Goal: Task Accomplishment & Management: Manage account settings

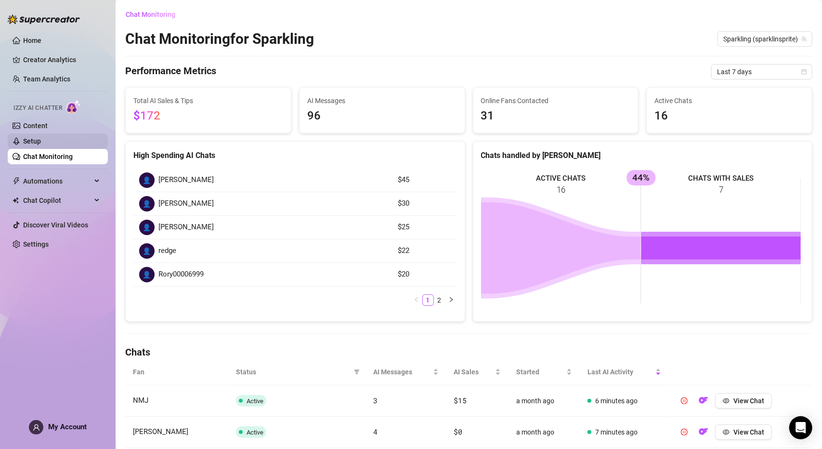
click at [23, 141] on link "Setup" at bounding box center [32, 141] width 18 height 8
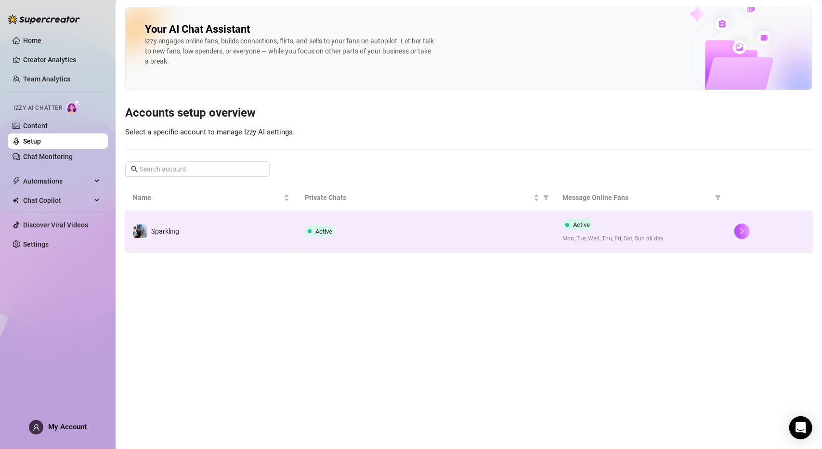
click at [202, 224] on td "Sparkling" at bounding box center [211, 231] width 172 height 40
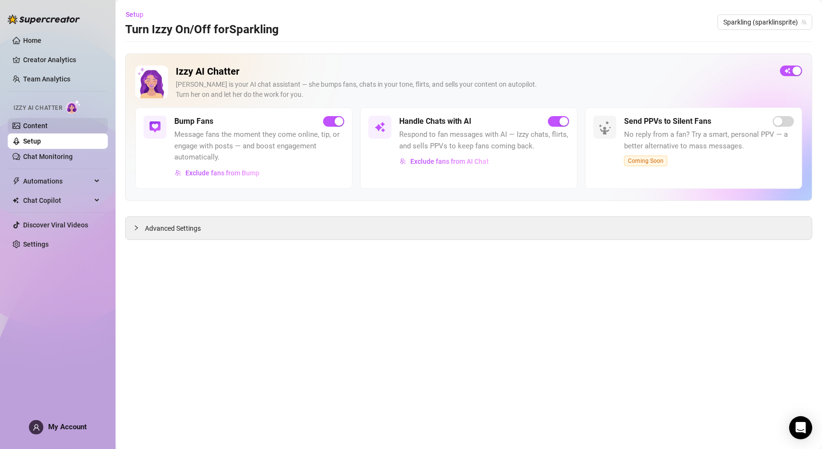
click at [48, 124] on link "Content" at bounding box center [35, 126] width 25 height 8
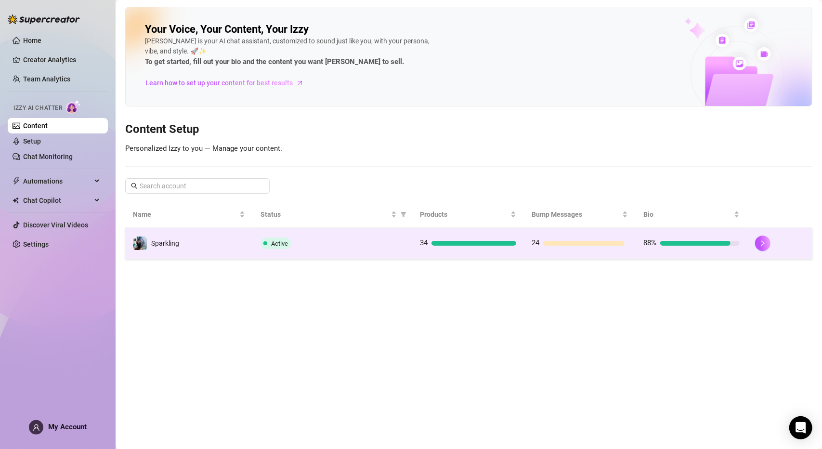
click at [219, 249] on td "Sparkling" at bounding box center [189, 243] width 128 height 31
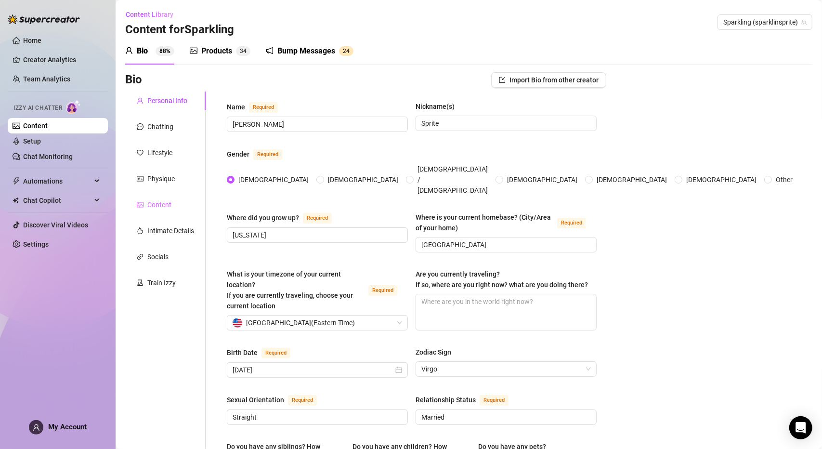
click at [154, 210] on div "Content" at bounding box center [165, 204] width 80 height 18
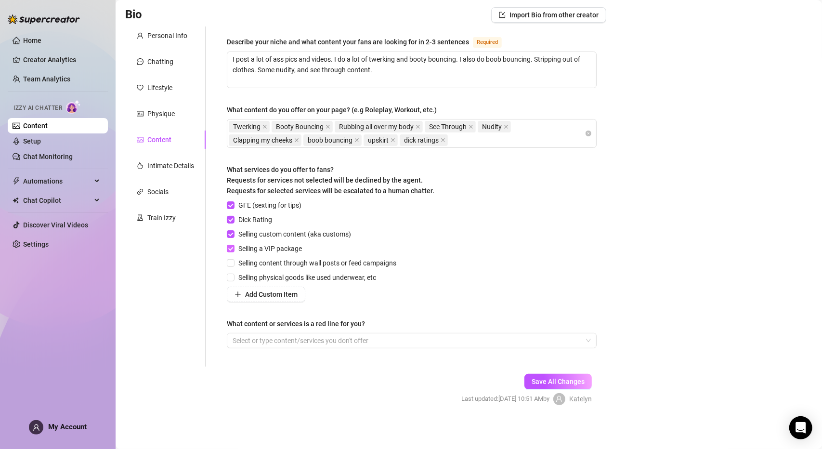
scroll to position [65, 0]
click at [228, 205] on input "GFE (sexting for tips)" at bounding box center [230, 204] width 7 height 7
checkbox input "false"
click at [536, 374] on button "Save All Changes" at bounding box center [557, 380] width 67 height 15
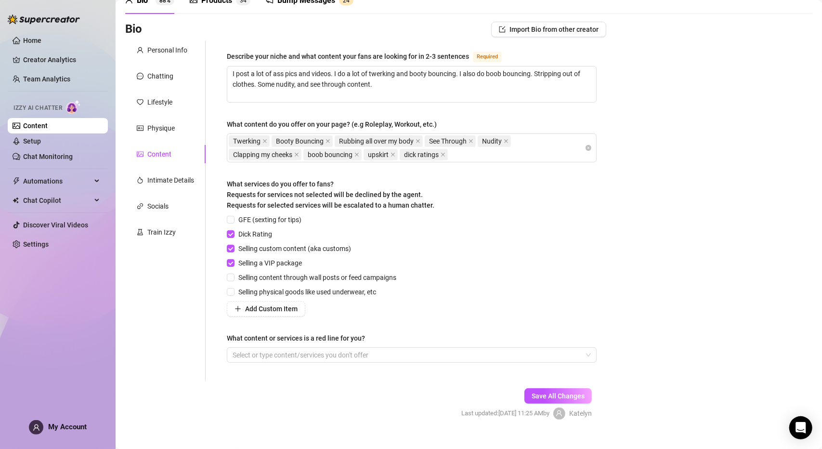
scroll to position [0, 0]
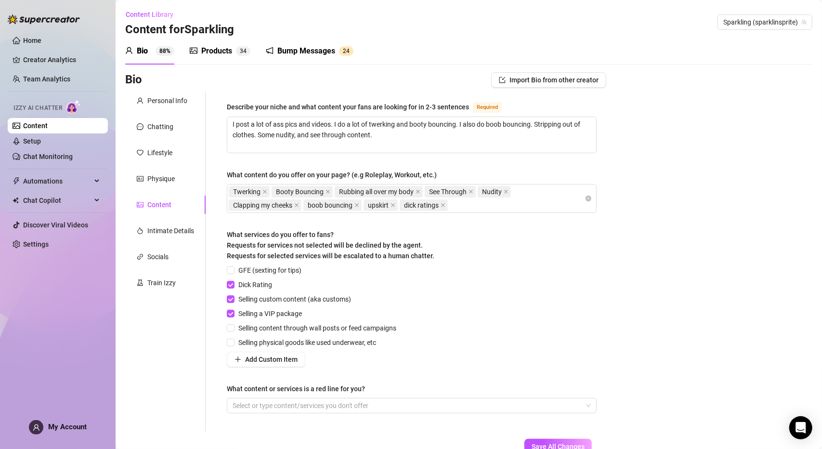
click at [206, 53] on div "Products" at bounding box center [216, 51] width 31 height 12
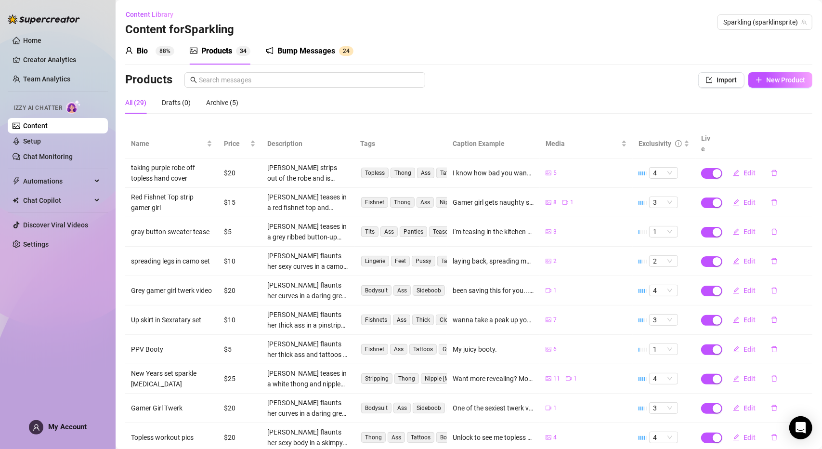
click at [143, 47] on div "Bio" at bounding box center [142, 51] width 11 height 12
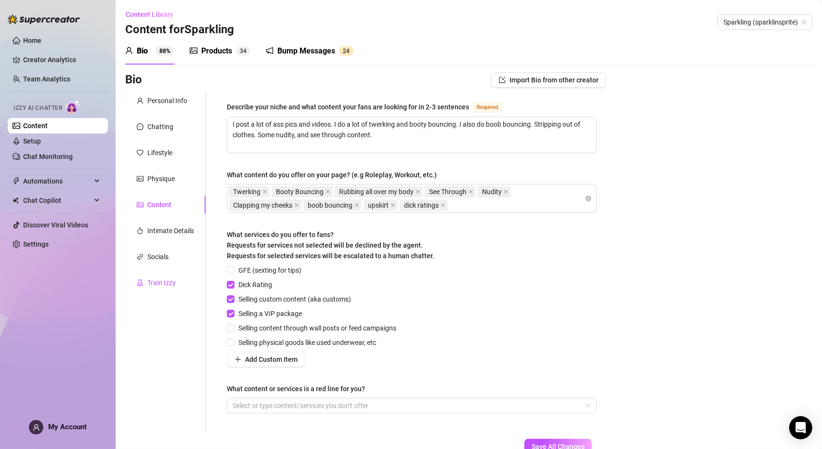
click at [158, 284] on div "Train Izzy" at bounding box center [161, 282] width 28 height 11
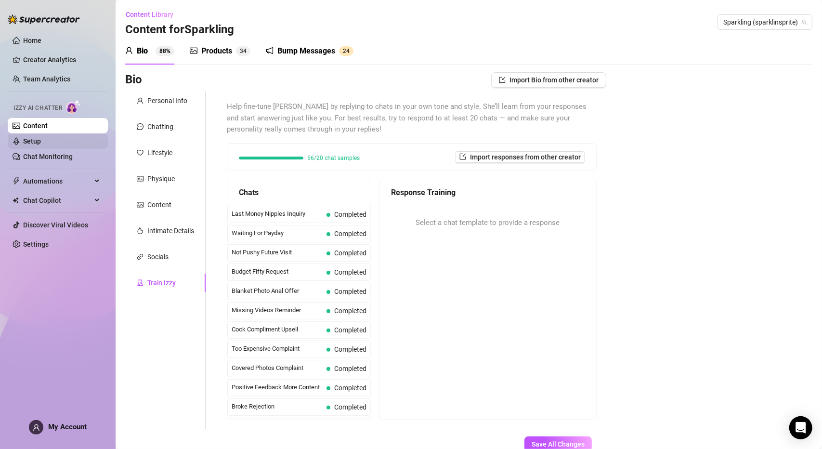
click at [41, 143] on link "Setup" at bounding box center [32, 141] width 18 height 8
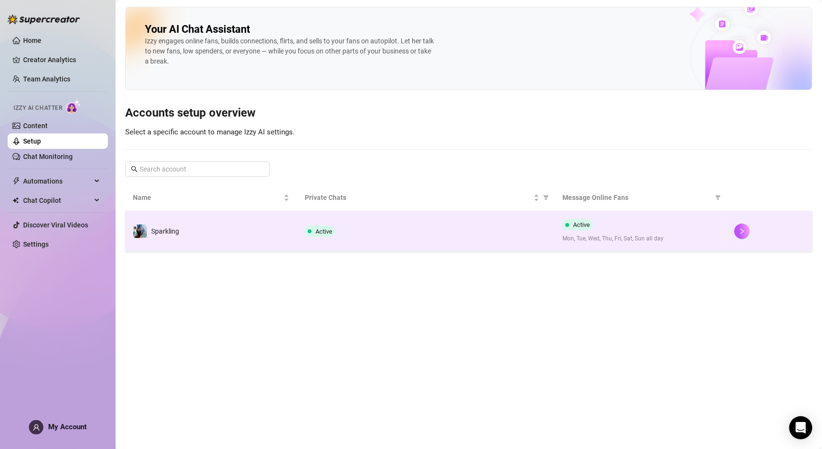
click at [282, 219] on td "Sparkling" at bounding box center [211, 231] width 172 height 40
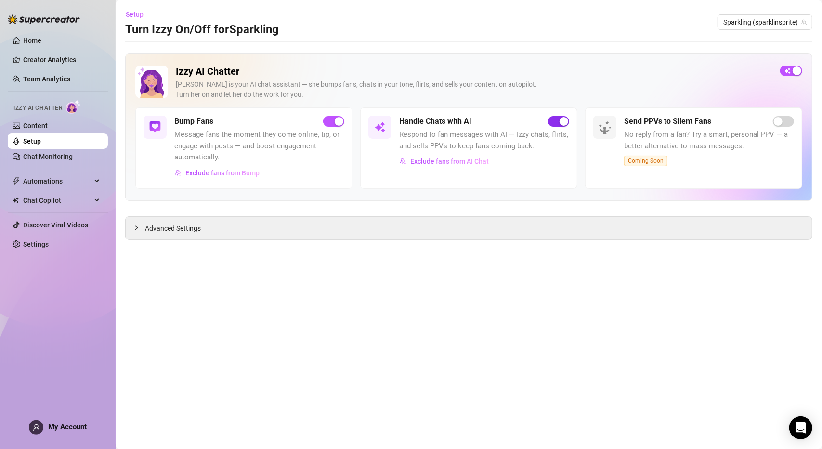
click at [565, 121] on div "button" at bounding box center [563, 121] width 9 height 9
click at [339, 124] on div "button" at bounding box center [338, 121] width 9 height 9
